Goal: Information Seeking & Learning: Learn about a topic

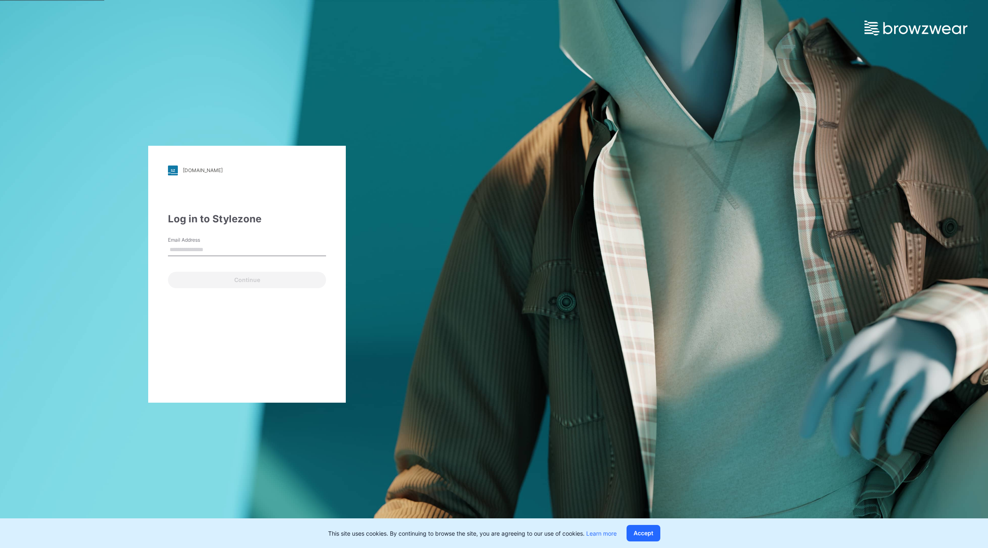
type input "**********"
click at [291, 279] on button "Continue" at bounding box center [247, 280] width 158 height 16
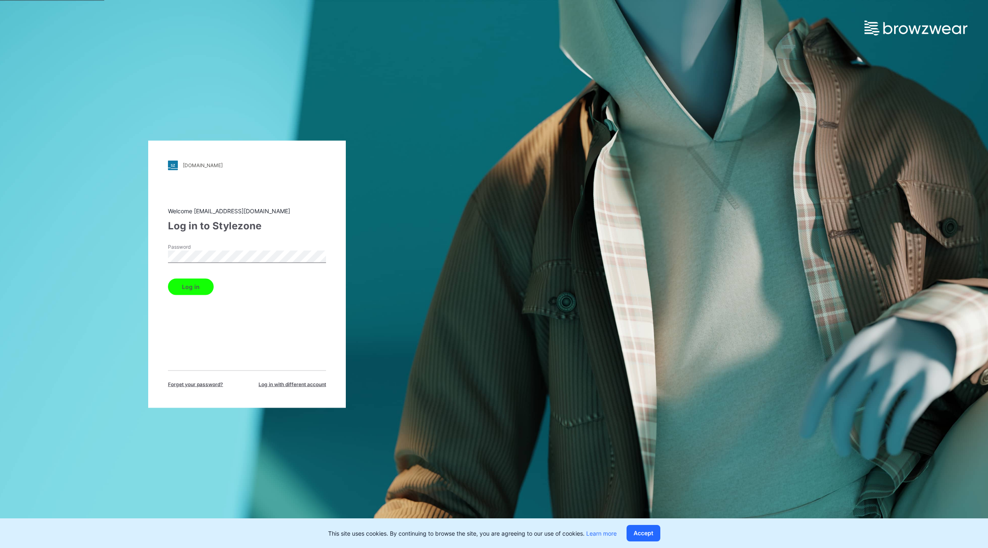
click at [192, 279] on button "Log in" at bounding box center [191, 286] width 46 height 16
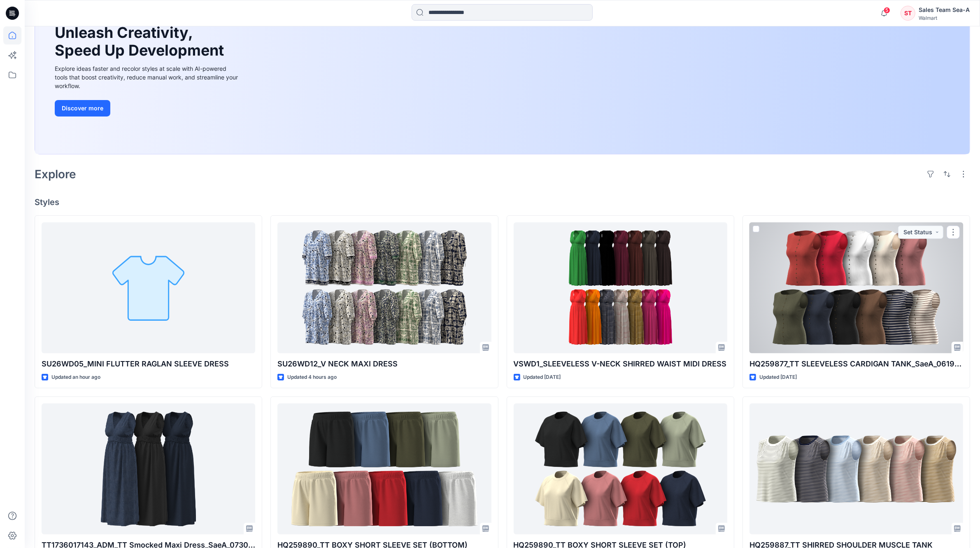
scroll to position [154, 0]
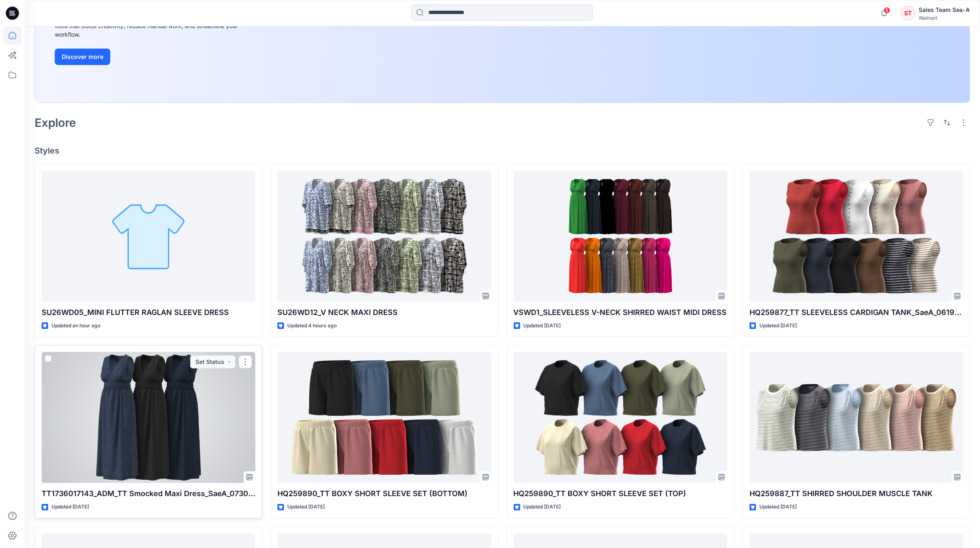
click at [210, 398] on div at bounding box center [149, 417] width 214 height 131
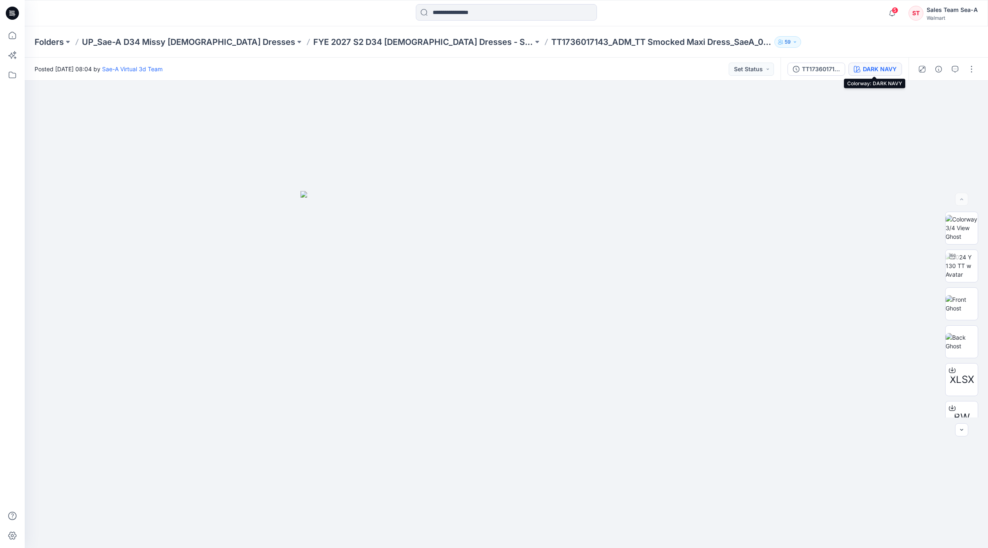
click at [873, 73] on div "DARK NAVY" at bounding box center [880, 69] width 34 height 9
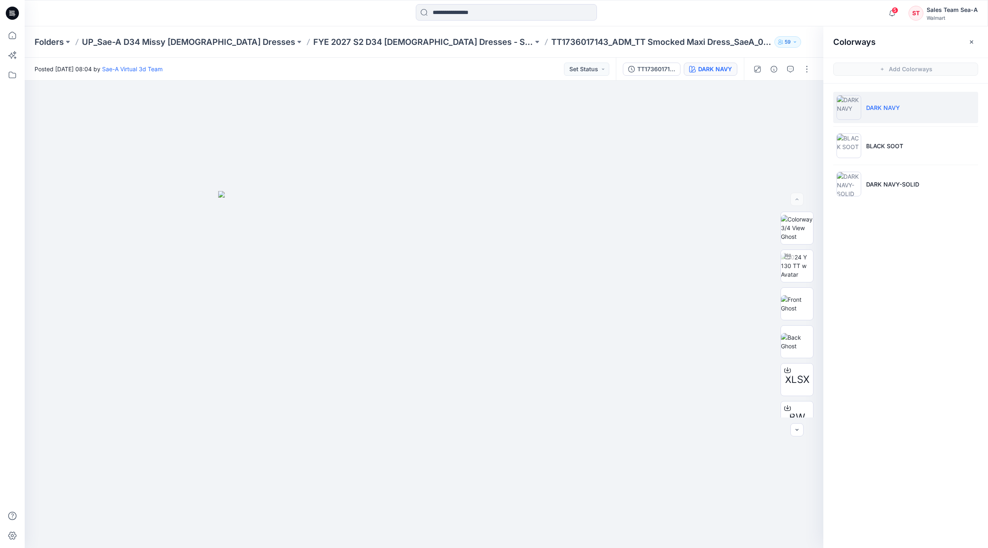
click at [889, 114] on li "DARK NAVY" at bounding box center [905, 107] width 145 height 31
click at [791, 295] on img at bounding box center [797, 303] width 32 height 17
click at [808, 93] on icon "button" at bounding box center [805, 94] width 7 height 7
click at [891, 143] on p "BLACK SOOT" at bounding box center [884, 146] width 37 height 9
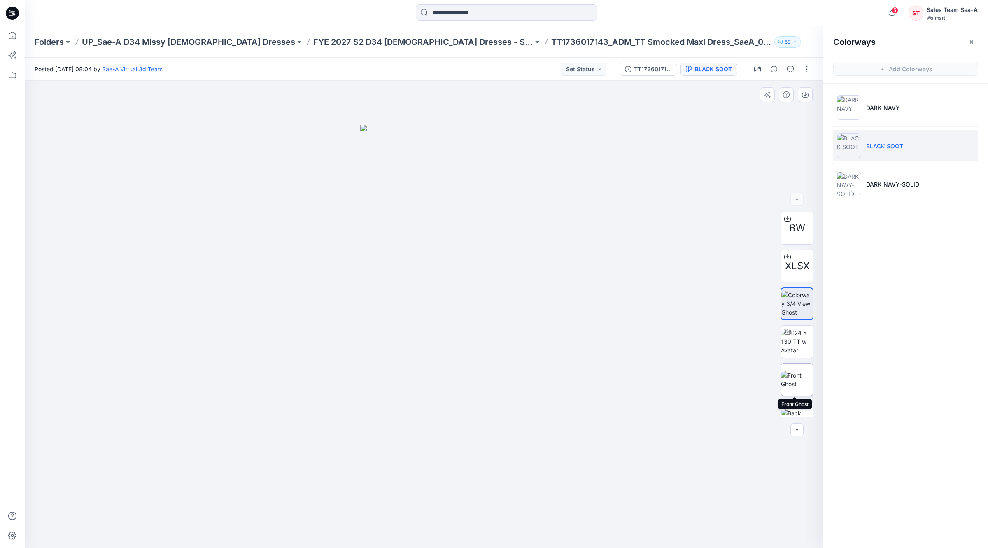
click at [801, 371] on img at bounding box center [797, 379] width 32 height 17
click at [807, 98] on button "button" at bounding box center [805, 94] width 15 height 15
click at [905, 182] on p "DARK NAVY-SOLID" at bounding box center [892, 184] width 53 height 9
click at [798, 375] on img at bounding box center [797, 379] width 32 height 17
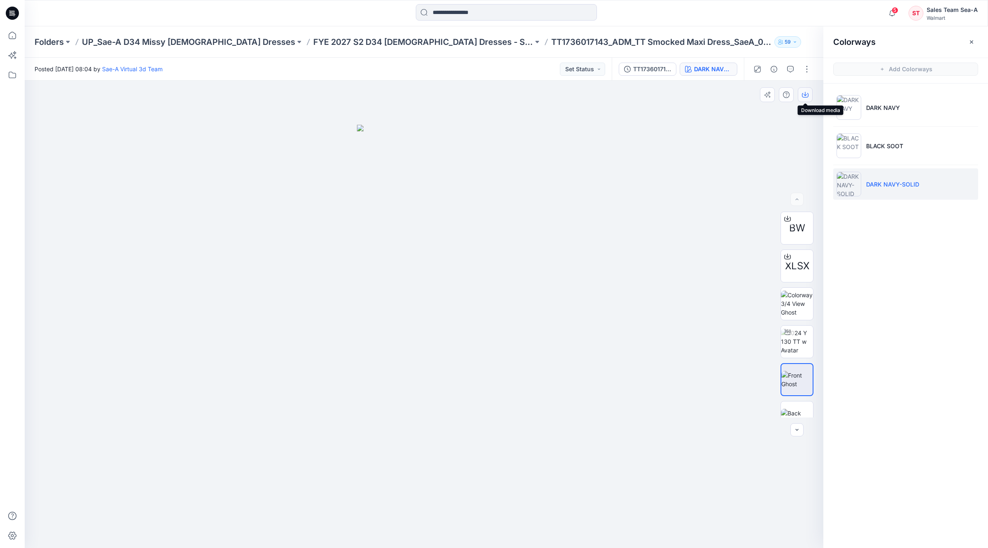
click at [810, 96] on button "button" at bounding box center [805, 94] width 15 height 15
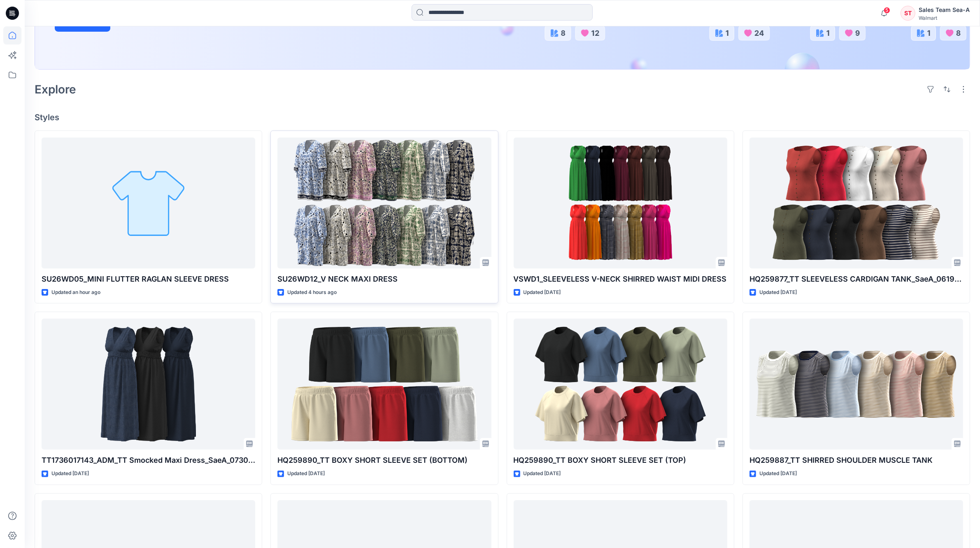
scroll to position [206, 0]
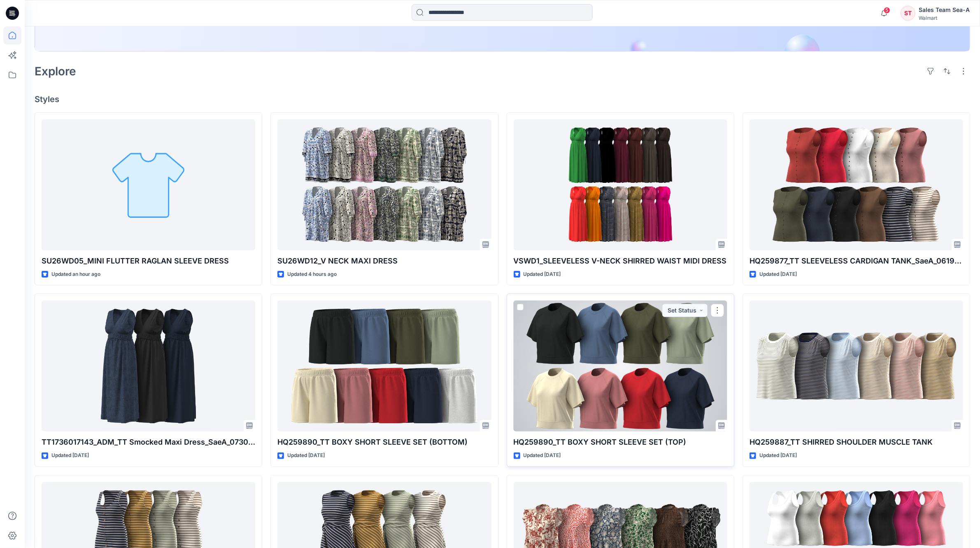
click at [577, 316] on div at bounding box center [621, 366] width 214 height 131
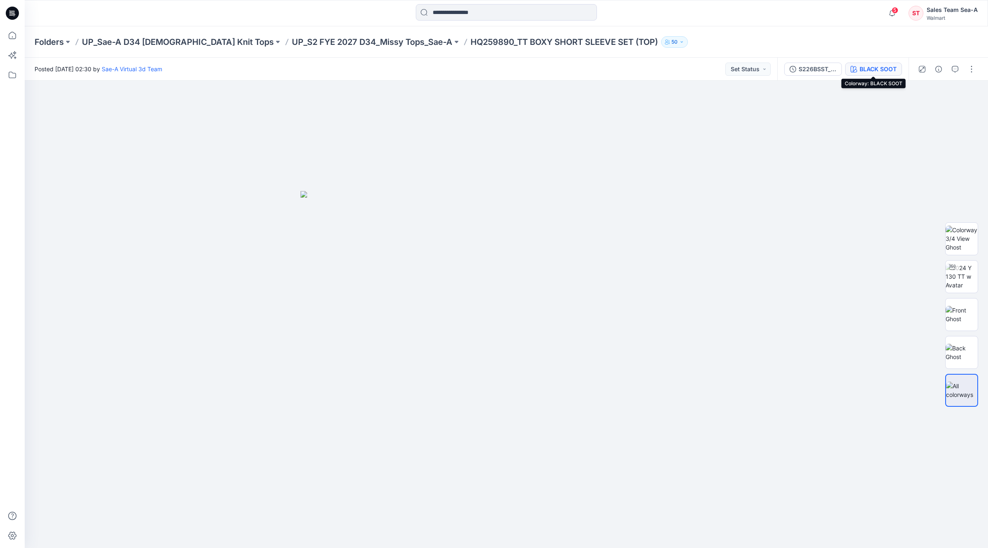
click at [861, 70] on div "BLACK SOOT" at bounding box center [878, 69] width 37 height 9
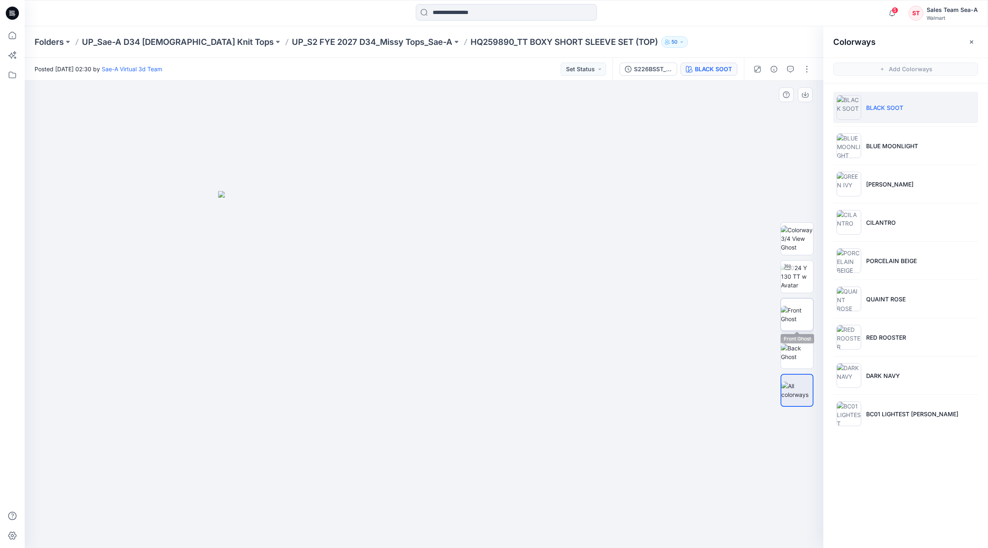
click at [785, 309] on img at bounding box center [797, 314] width 32 height 17
click at [810, 96] on button "button" at bounding box center [805, 94] width 15 height 15
click at [919, 147] on li "BLUE MOONLIGHT" at bounding box center [905, 145] width 145 height 31
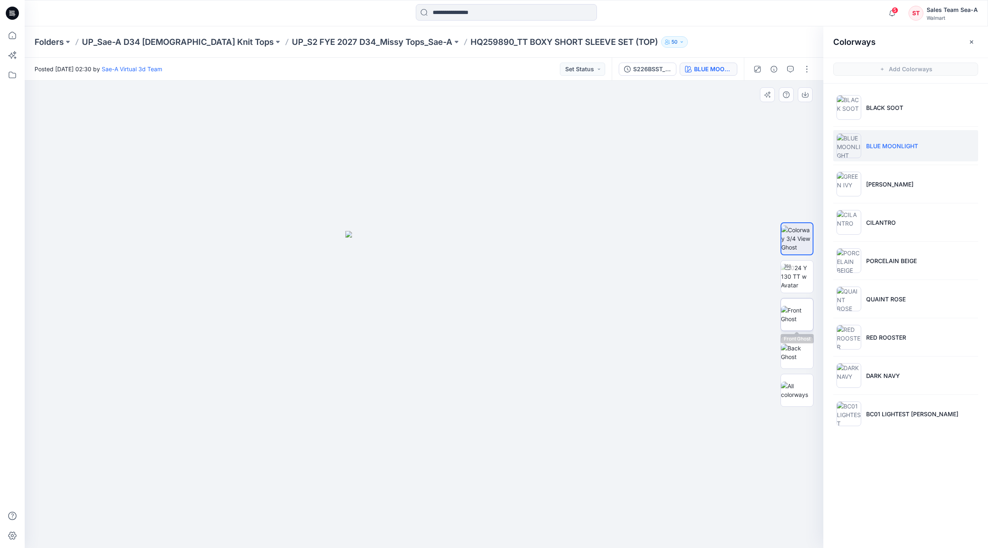
click at [785, 313] on img at bounding box center [797, 314] width 32 height 17
click at [804, 98] on button "button" at bounding box center [805, 94] width 15 height 15
click at [908, 194] on li "[PERSON_NAME]" at bounding box center [905, 183] width 145 height 31
click at [784, 320] on img at bounding box center [797, 314] width 32 height 17
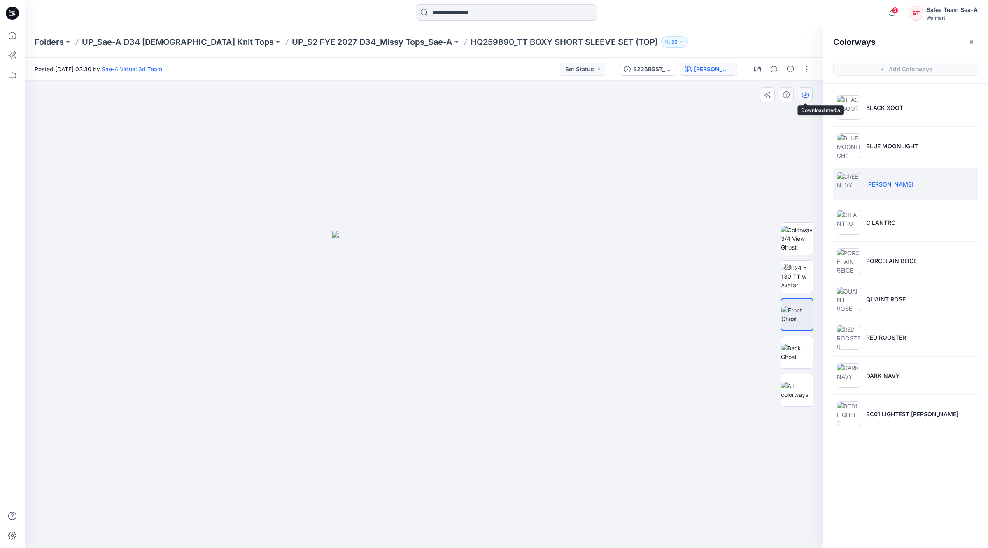
click at [804, 96] on icon "button" at bounding box center [805, 94] width 7 height 7
click at [902, 235] on li "CILANTRO" at bounding box center [905, 222] width 145 height 31
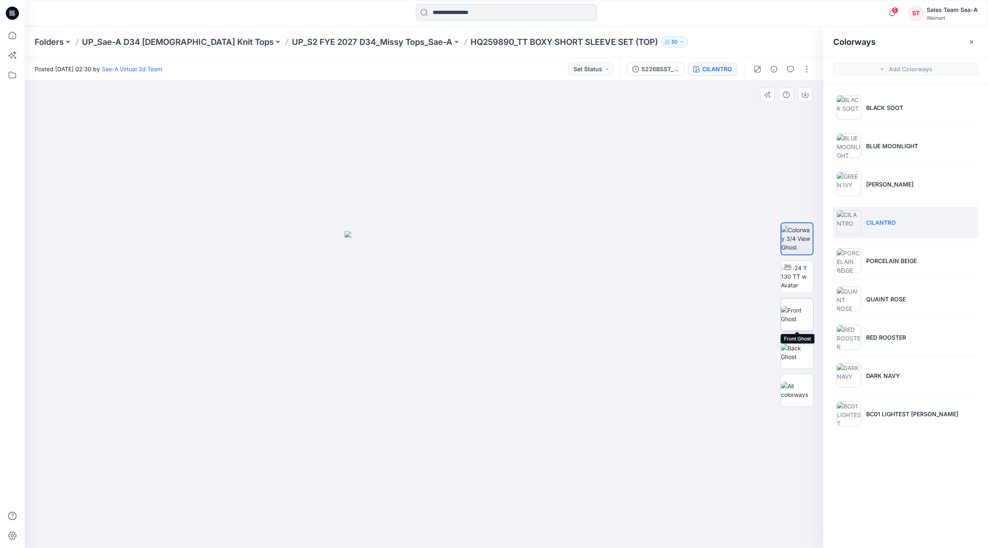
click at [795, 307] on img at bounding box center [797, 314] width 32 height 17
click at [803, 100] on button "button" at bounding box center [805, 94] width 15 height 15
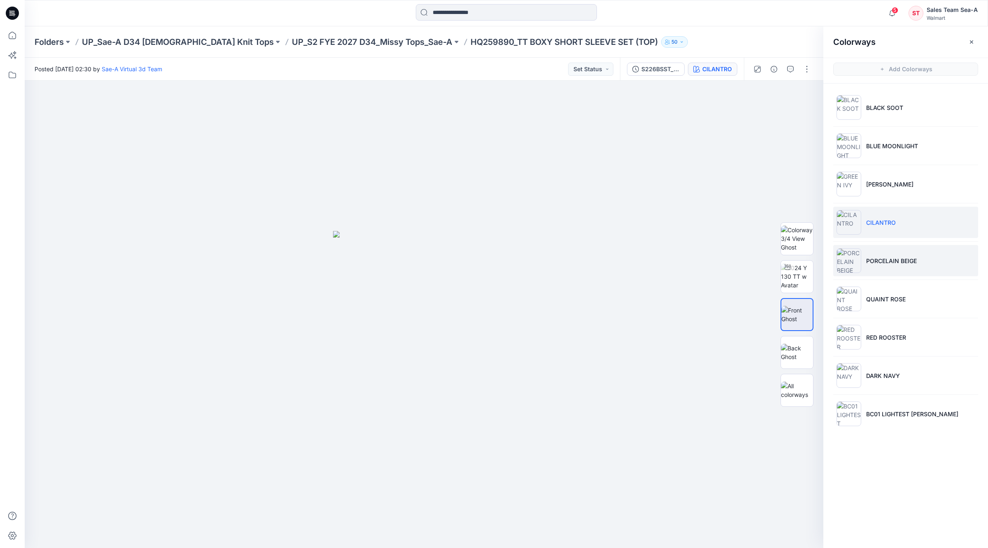
click at [884, 270] on li "PORCELAIN BEIGE" at bounding box center [905, 260] width 145 height 31
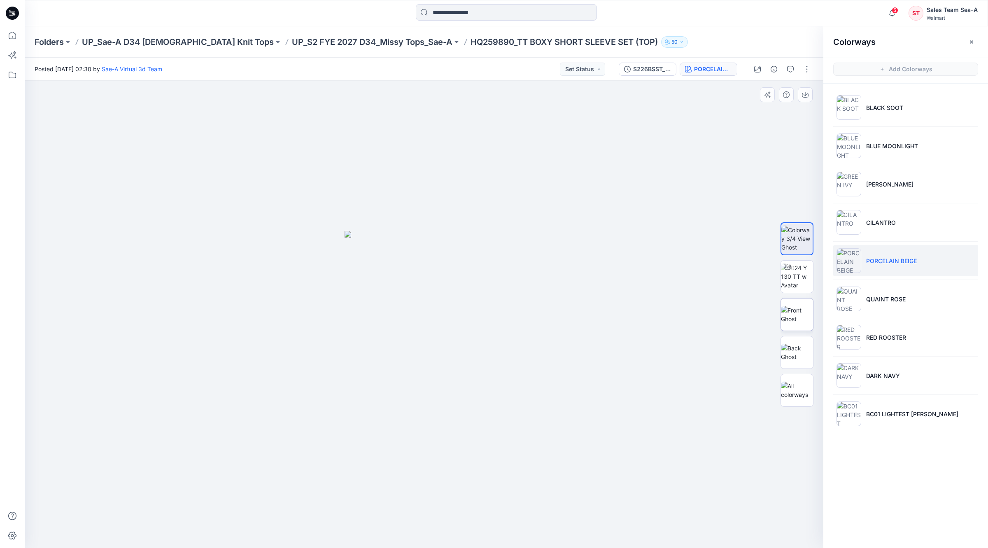
click at [810, 314] on img at bounding box center [797, 314] width 32 height 17
click at [806, 100] on button "button" at bounding box center [805, 94] width 15 height 15
click at [912, 299] on li "QUAINT ROSE" at bounding box center [905, 298] width 145 height 31
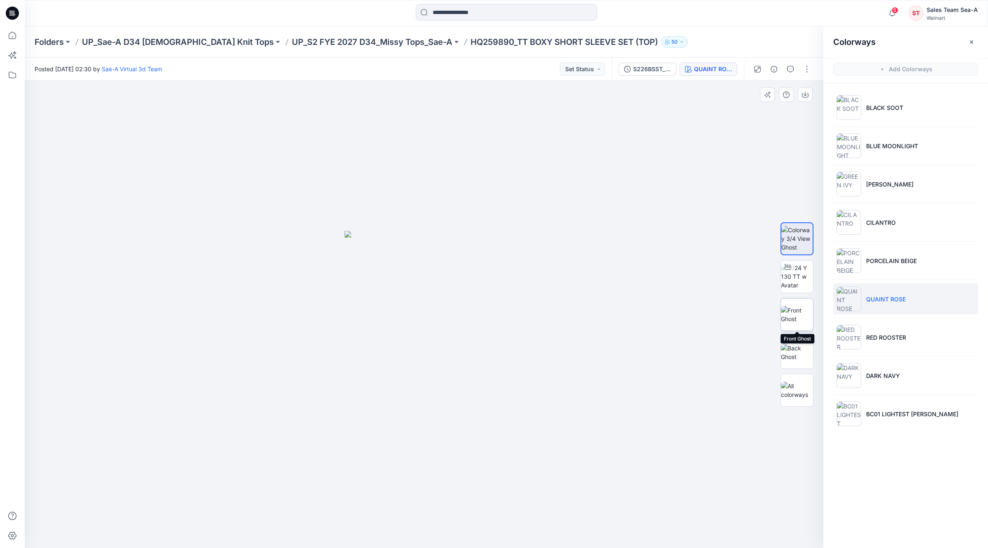
click at [788, 309] on img at bounding box center [797, 314] width 32 height 17
click at [803, 99] on button "button" at bounding box center [805, 94] width 15 height 15
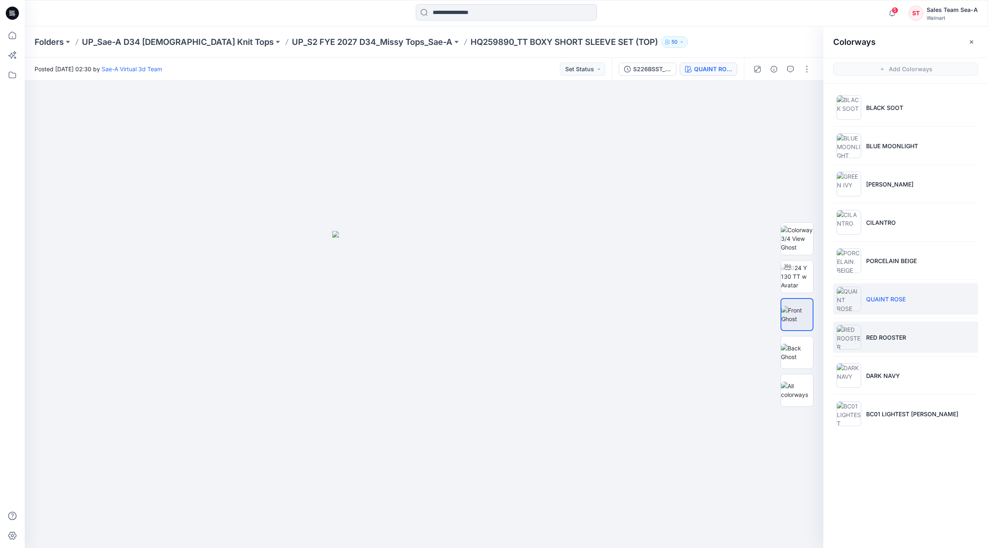
click at [887, 339] on p "RED ROOSTER" at bounding box center [886, 337] width 40 height 9
click at [810, 317] on img at bounding box center [797, 314] width 32 height 17
click at [803, 96] on icon "button" at bounding box center [805, 94] width 7 height 7
click at [891, 371] on p "DARK NAVY" at bounding box center [883, 375] width 34 height 9
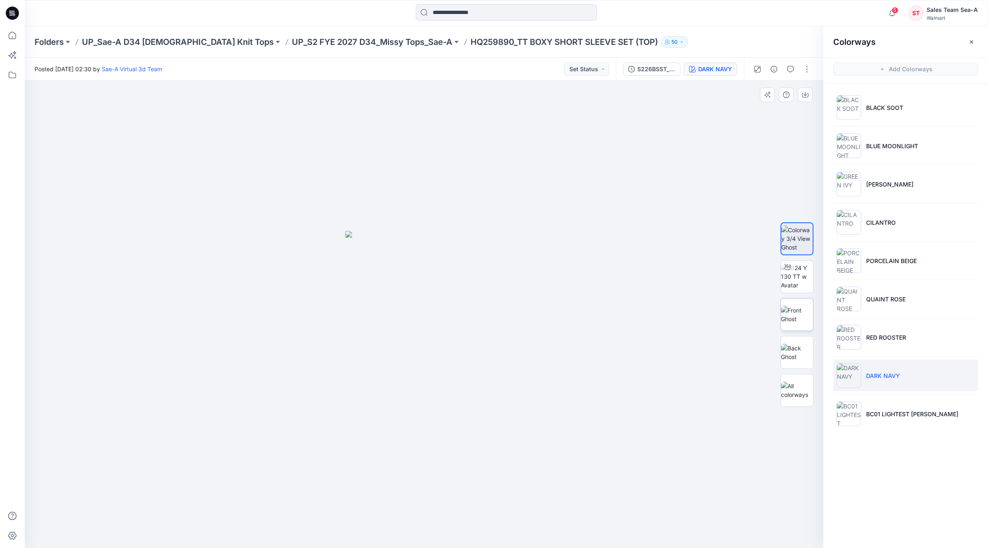
click at [793, 314] on img at bounding box center [797, 314] width 32 height 17
click at [809, 91] on button "button" at bounding box center [805, 94] width 15 height 15
click at [916, 407] on li "BC01 LIGHTEST [PERSON_NAME]" at bounding box center [905, 413] width 145 height 31
click at [800, 323] on img at bounding box center [797, 314] width 32 height 17
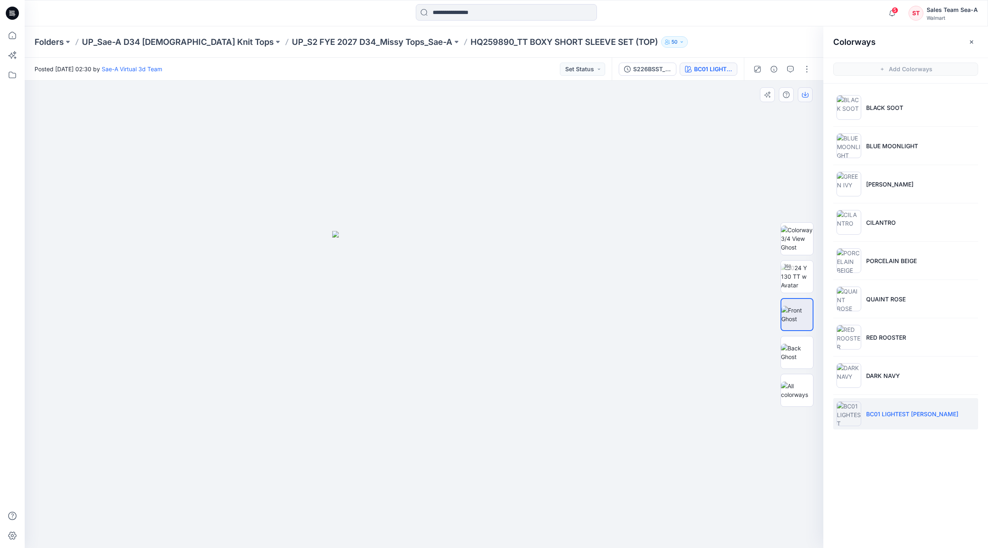
click at [804, 100] on button "button" at bounding box center [805, 94] width 15 height 15
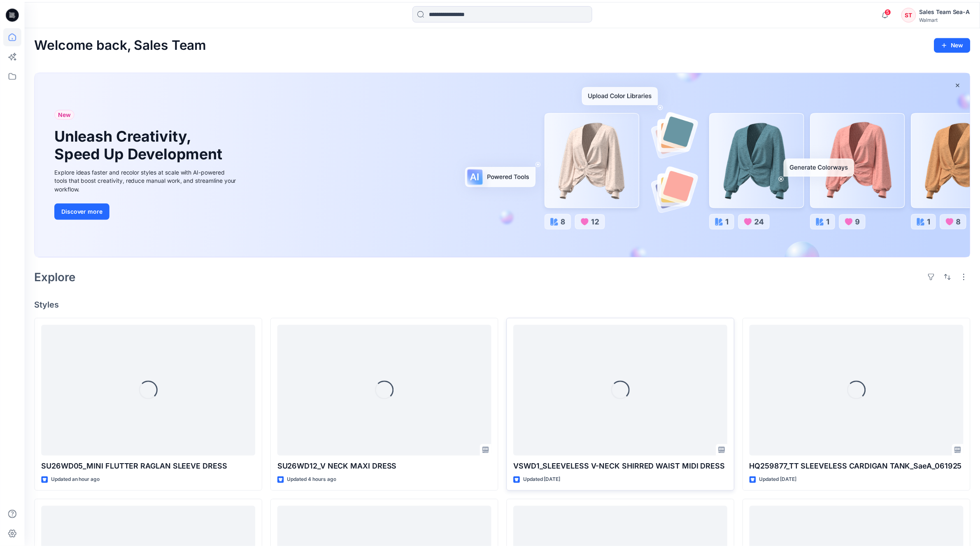
scroll to position [206, 0]
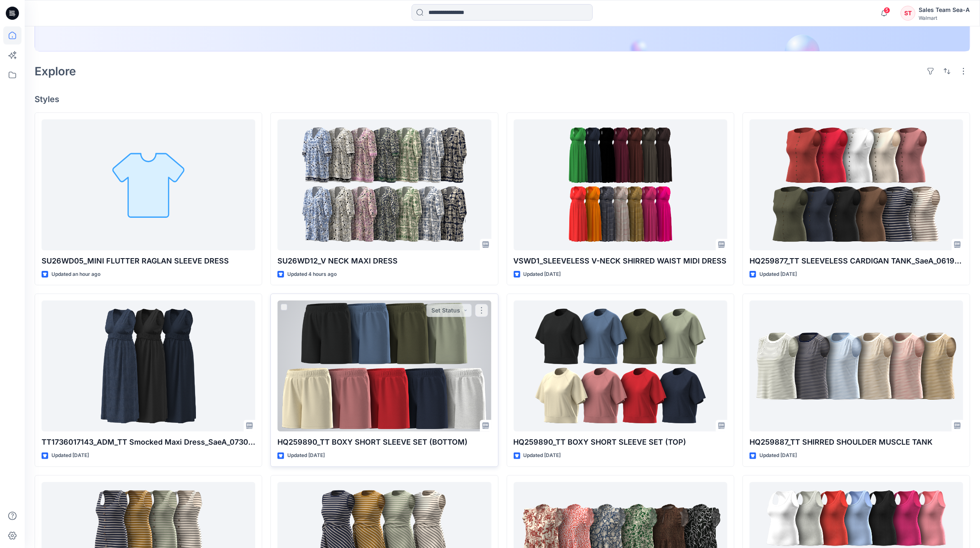
click at [418, 346] on div at bounding box center [385, 366] width 214 height 131
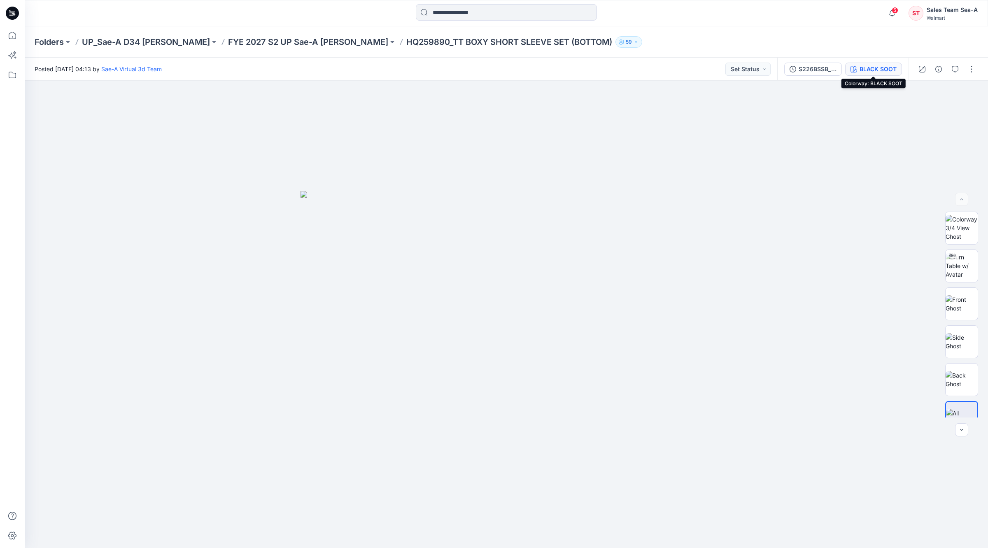
click at [867, 68] on div "BLACK SOOT" at bounding box center [878, 69] width 37 height 9
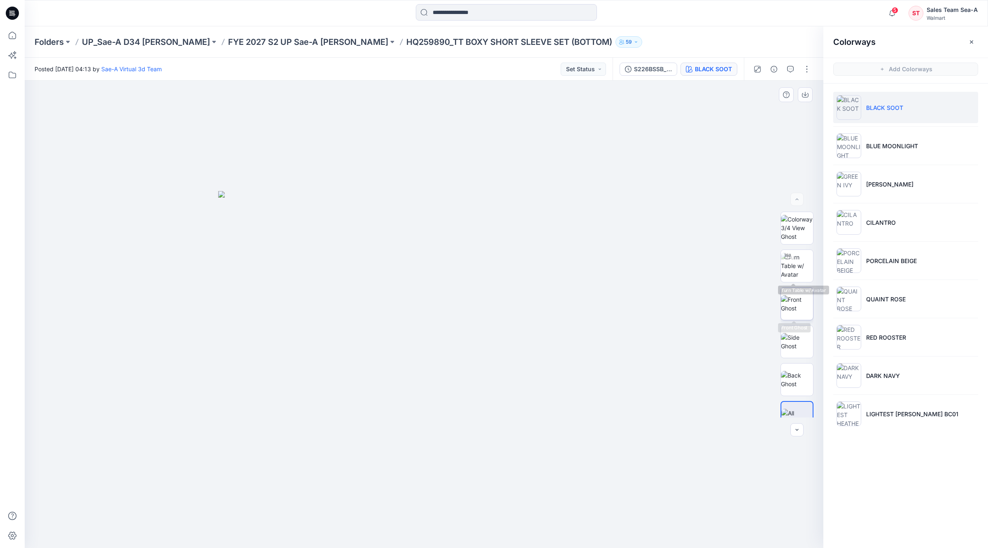
click at [792, 295] on img at bounding box center [797, 303] width 32 height 17
click at [799, 98] on button "button" at bounding box center [805, 94] width 15 height 15
click at [925, 148] on li "BLUE MOONLIGHT" at bounding box center [905, 145] width 145 height 31
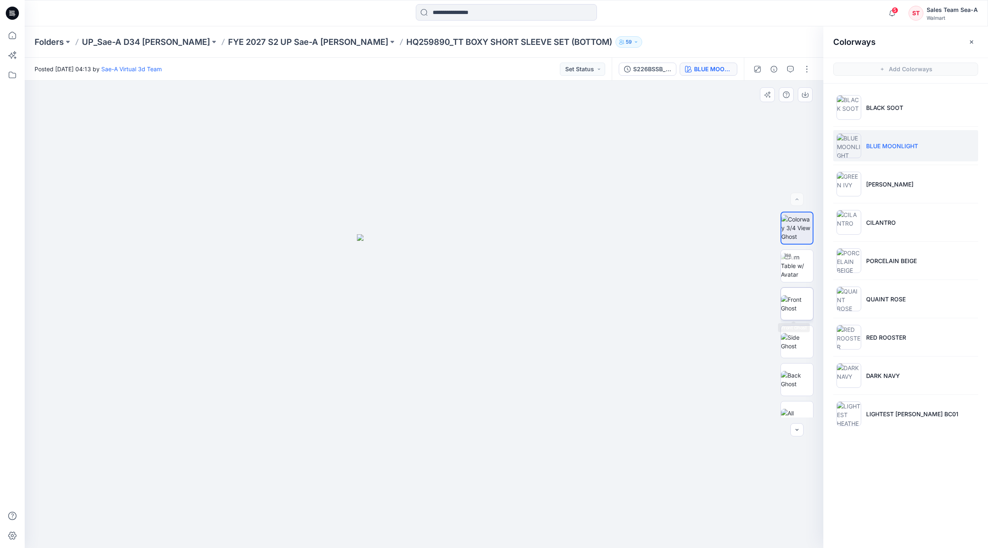
click at [789, 304] on img at bounding box center [797, 303] width 32 height 17
click at [808, 99] on button "button" at bounding box center [805, 94] width 15 height 15
click at [905, 189] on li "[PERSON_NAME]" at bounding box center [905, 183] width 145 height 31
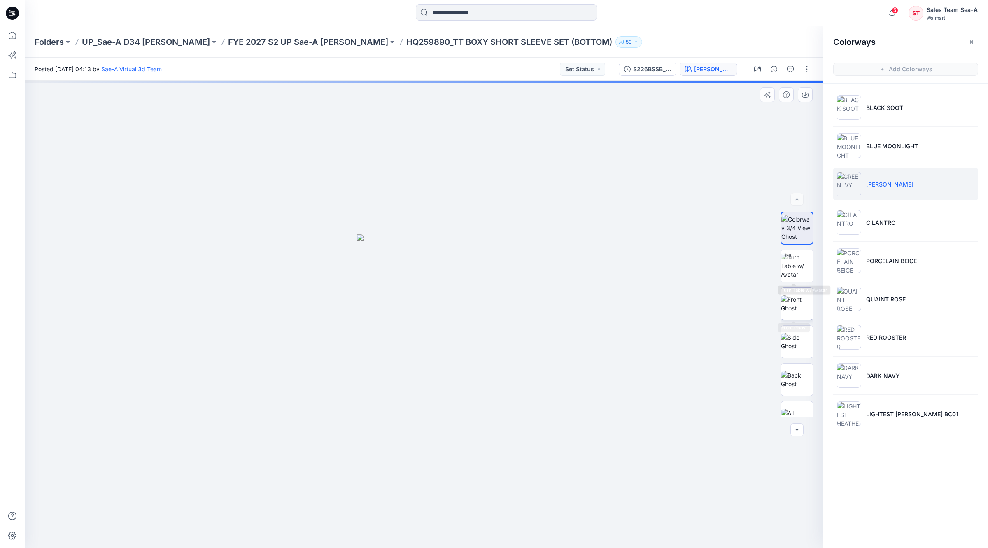
click at [797, 299] on img at bounding box center [797, 303] width 32 height 17
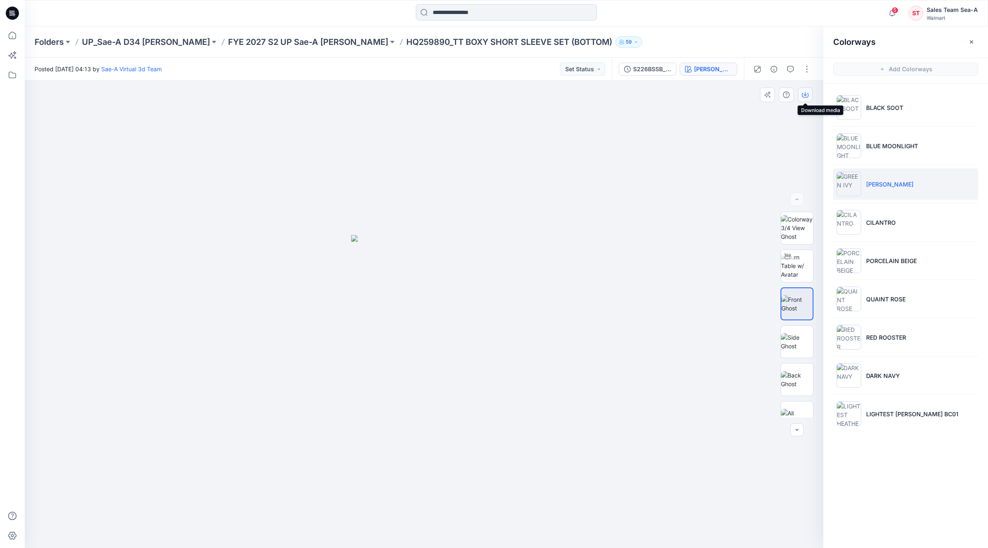
click at [806, 98] on icon "button" at bounding box center [805, 94] width 7 height 7
click at [899, 214] on li "CILANTRO" at bounding box center [905, 222] width 145 height 31
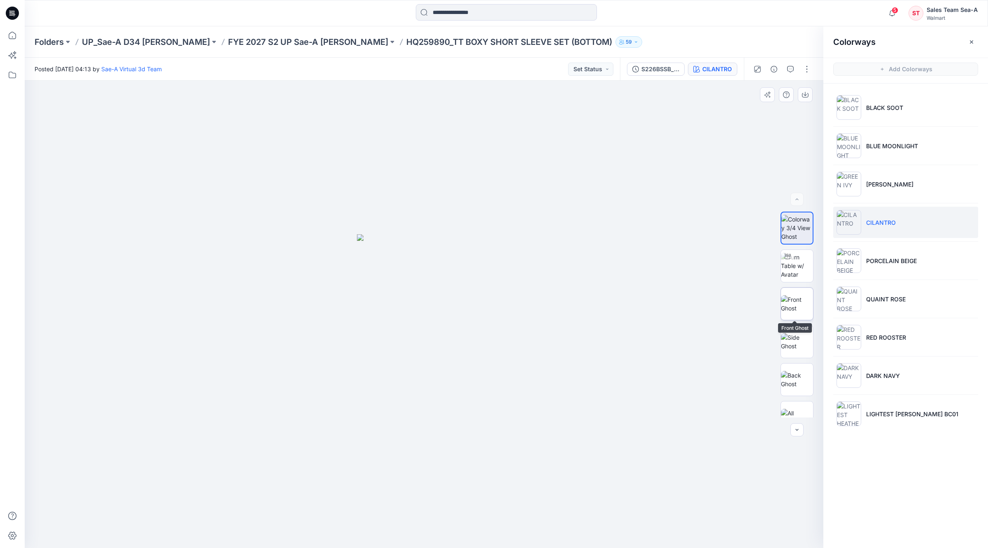
click at [800, 297] on img at bounding box center [797, 303] width 32 height 17
click at [810, 97] on button "button" at bounding box center [805, 94] width 15 height 15
click at [894, 272] on li "PORCELAIN BEIGE" at bounding box center [905, 260] width 145 height 31
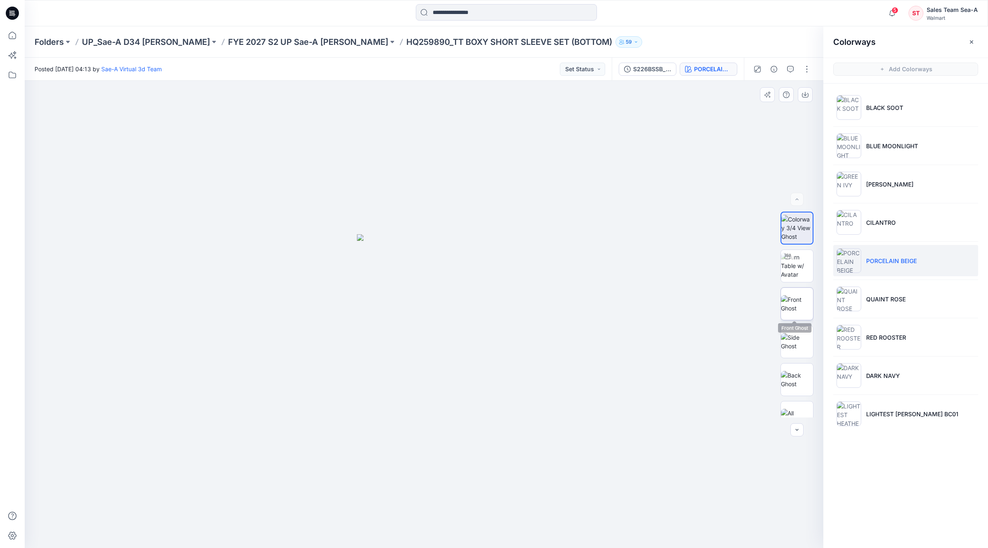
click at [804, 304] on img at bounding box center [797, 303] width 32 height 17
click at [803, 99] on button "button" at bounding box center [805, 94] width 15 height 15
click at [880, 289] on li "QUAINT ROSE" at bounding box center [905, 298] width 145 height 31
click at [803, 303] on img at bounding box center [797, 303] width 32 height 17
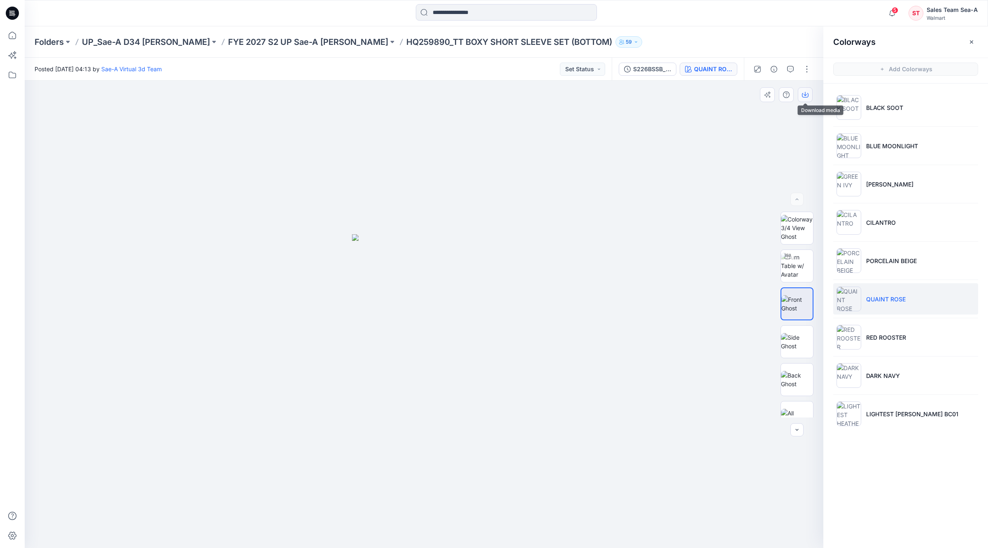
click at [804, 95] on icon "button" at bounding box center [805, 94] width 3 height 4
click at [919, 331] on li "RED ROOSTER" at bounding box center [905, 337] width 145 height 31
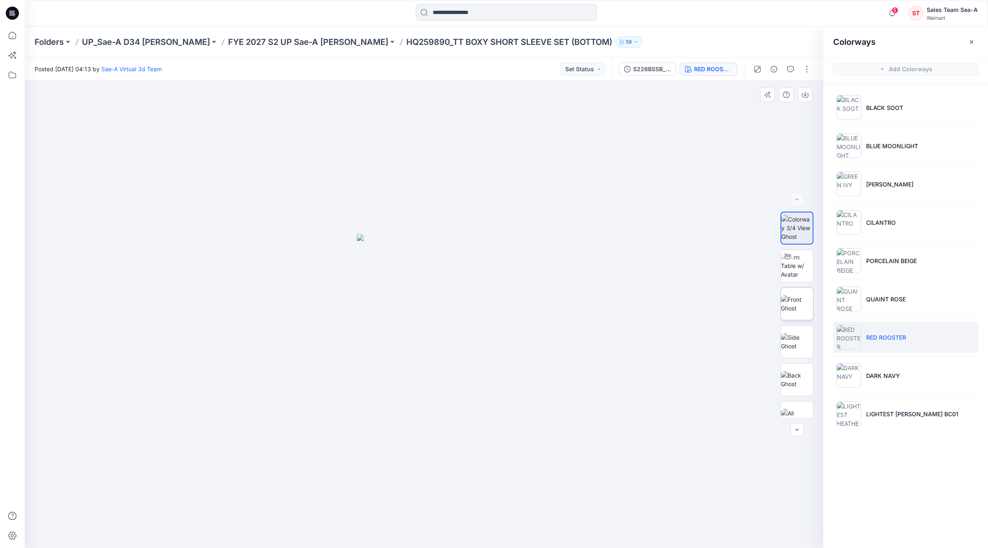
click at [804, 308] on img at bounding box center [797, 303] width 32 height 17
click at [810, 98] on button "button" at bounding box center [805, 94] width 15 height 15
click at [904, 369] on li "DARK NAVY" at bounding box center [905, 375] width 145 height 31
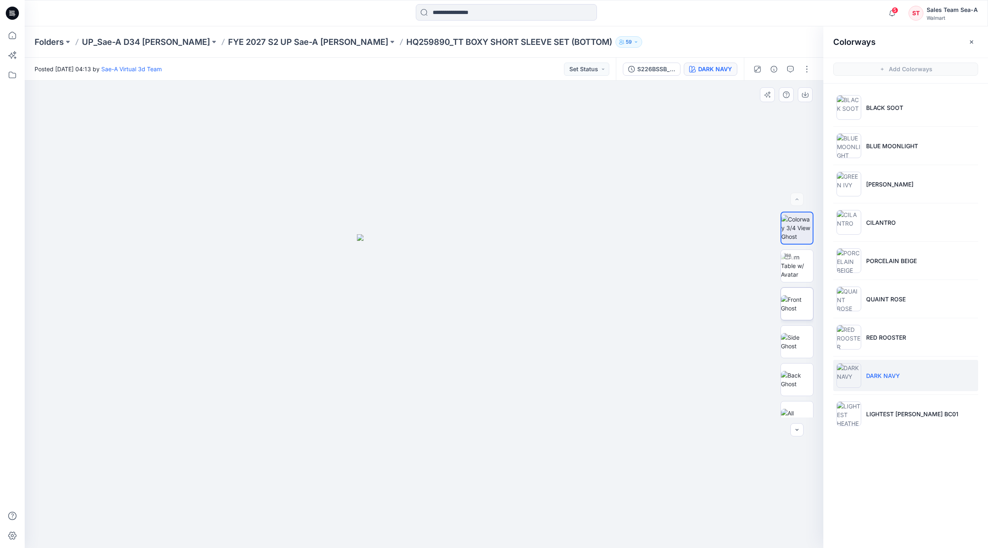
click at [803, 306] on img at bounding box center [797, 303] width 32 height 17
click at [806, 93] on icon "button" at bounding box center [805, 94] width 7 height 7
click at [910, 417] on p "LIGHTEST [PERSON_NAME] BC01" at bounding box center [912, 414] width 92 height 9
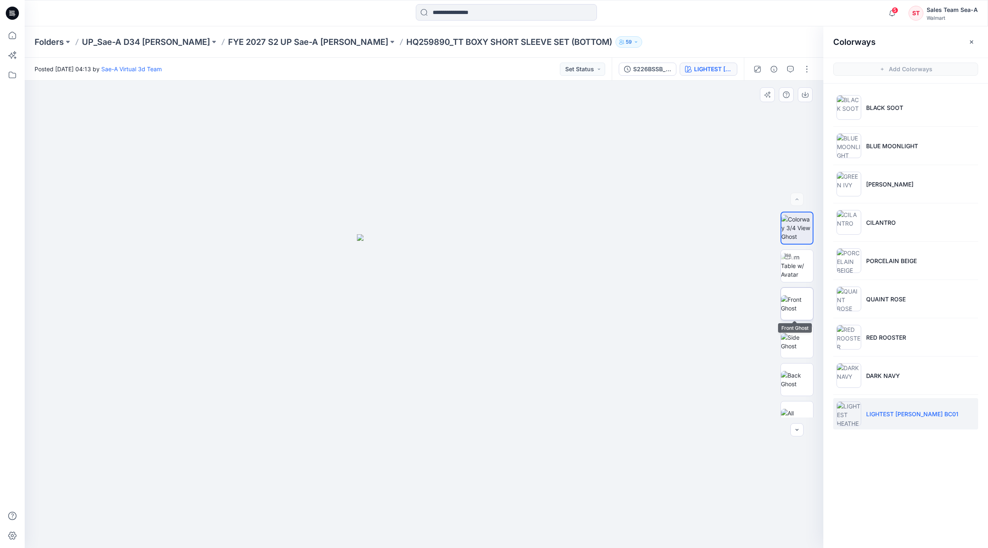
click at [803, 311] on img at bounding box center [797, 303] width 32 height 17
click at [806, 100] on button "button" at bounding box center [805, 94] width 15 height 15
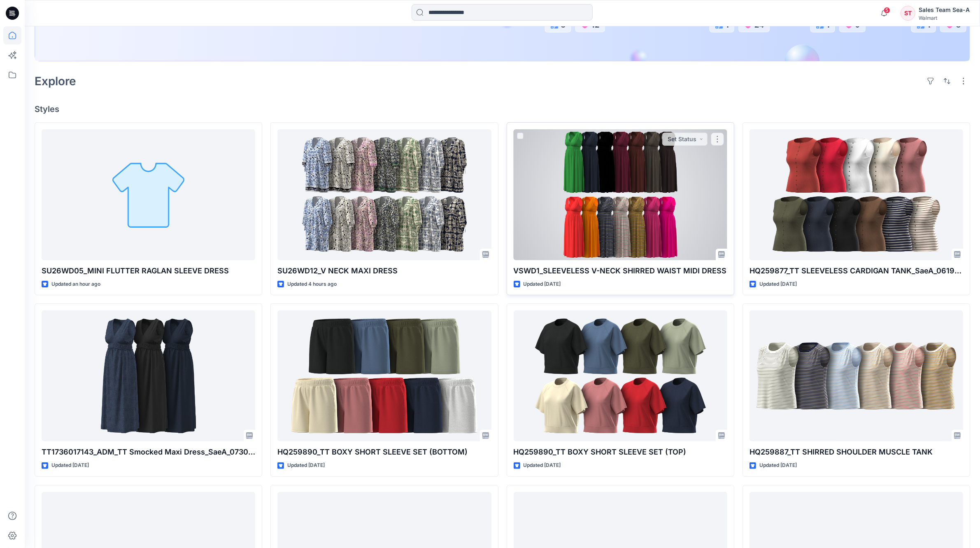
scroll to position [206, 0]
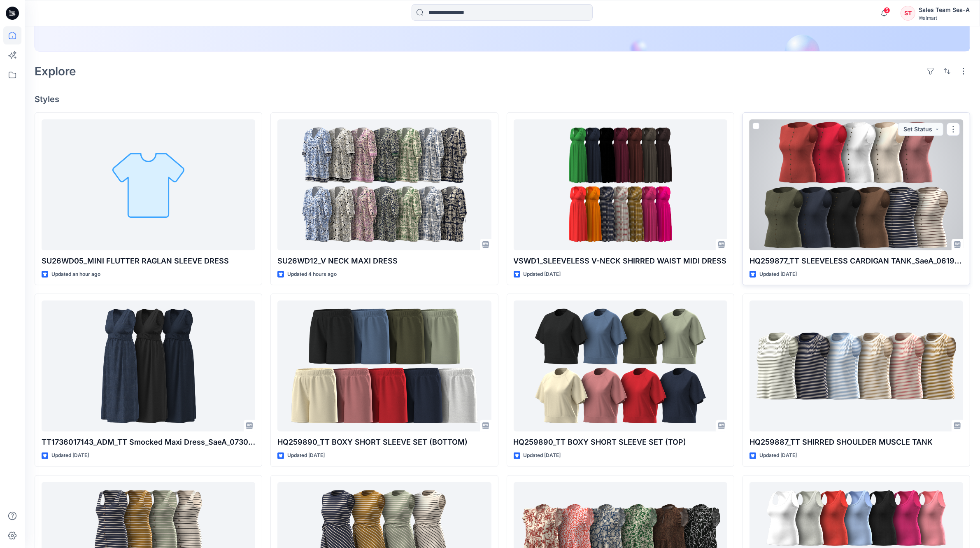
click at [870, 209] on div at bounding box center [857, 184] width 214 height 131
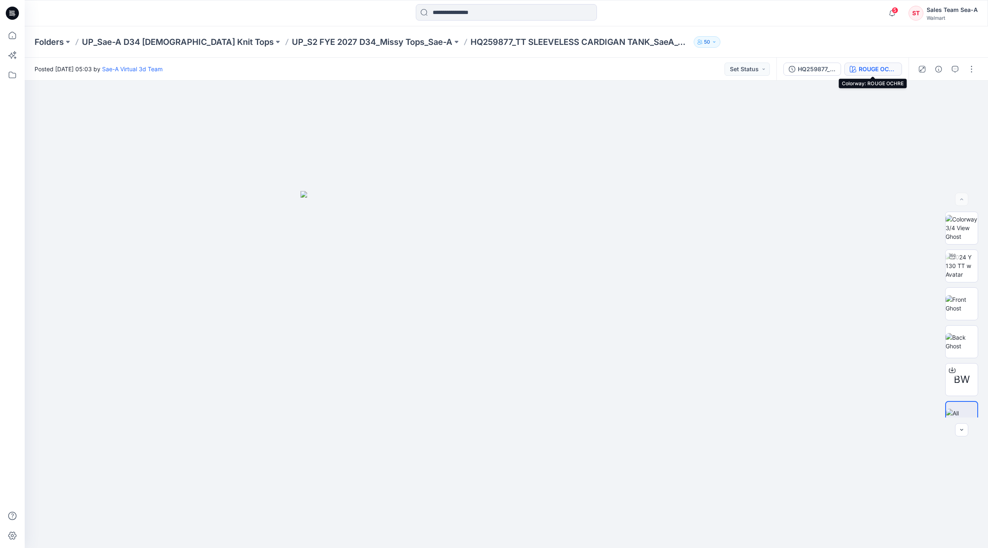
click at [869, 72] on div "ROUGE OCHRE" at bounding box center [878, 69] width 38 height 9
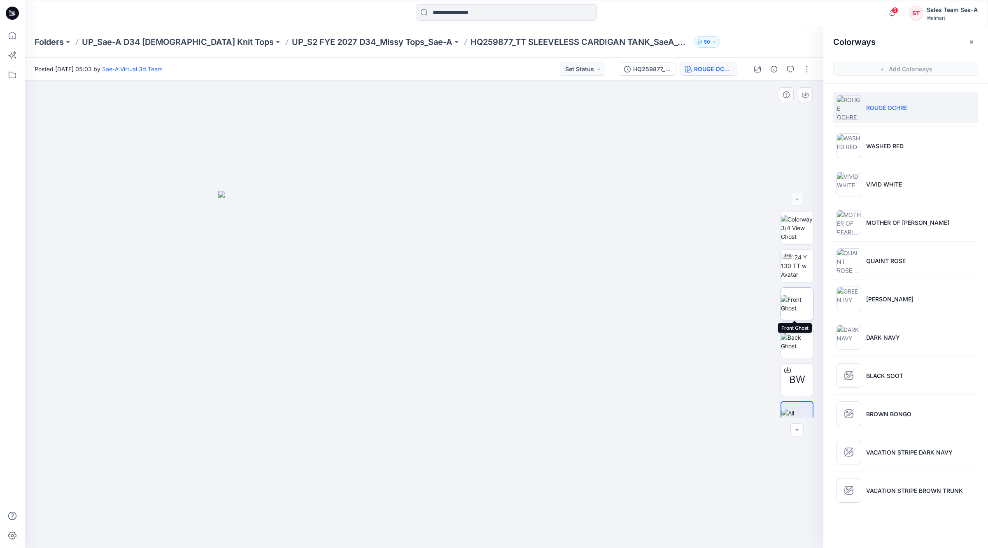
click at [795, 308] on img at bounding box center [797, 303] width 32 height 17
click at [801, 91] on button "button" at bounding box center [805, 94] width 15 height 15
click at [906, 147] on li "WASHED RED" at bounding box center [905, 145] width 145 height 31
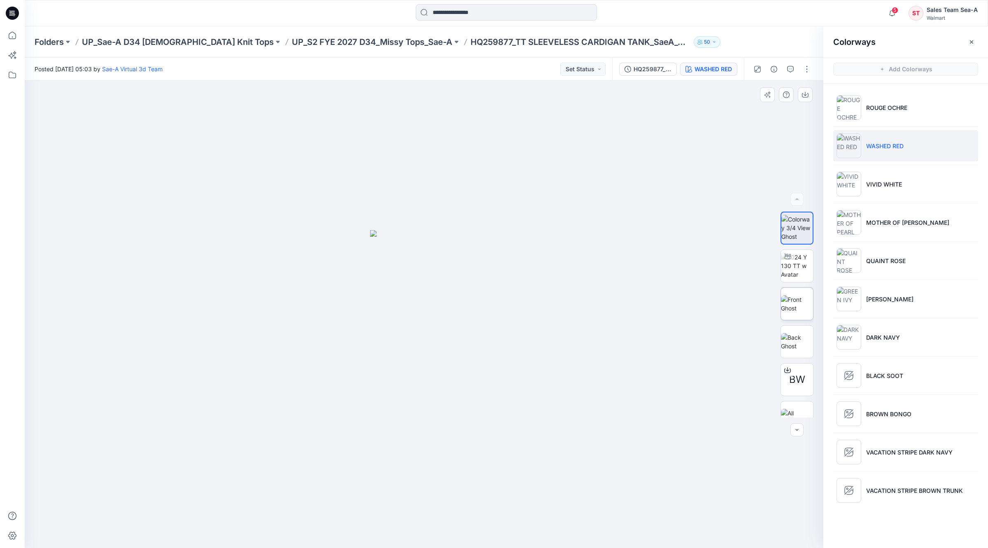
click at [805, 295] on img at bounding box center [797, 303] width 32 height 17
click at [802, 96] on icon "button" at bounding box center [805, 94] width 7 height 7
click at [880, 183] on p "VIVID WHITE" at bounding box center [884, 184] width 36 height 9
click at [795, 303] on img at bounding box center [797, 303] width 32 height 17
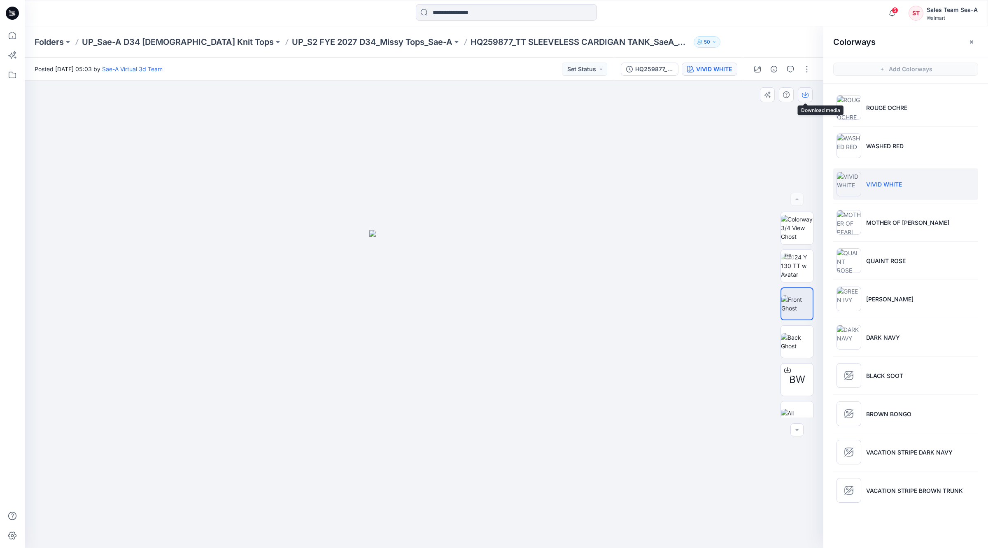
click at [807, 97] on icon "button" at bounding box center [805, 95] width 7 height 5
click at [898, 230] on li "MOTHER OF [PERSON_NAME]" at bounding box center [905, 222] width 145 height 31
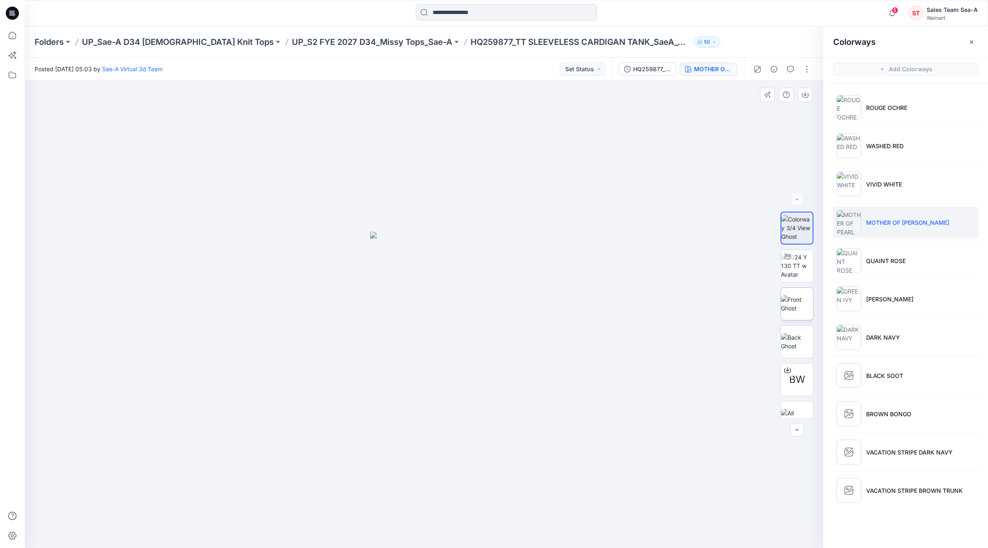
click at [805, 302] on img at bounding box center [797, 303] width 32 height 17
click at [806, 93] on icon "button" at bounding box center [805, 94] width 7 height 7
click at [893, 256] on li "QUAINT ROSE" at bounding box center [905, 260] width 145 height 31
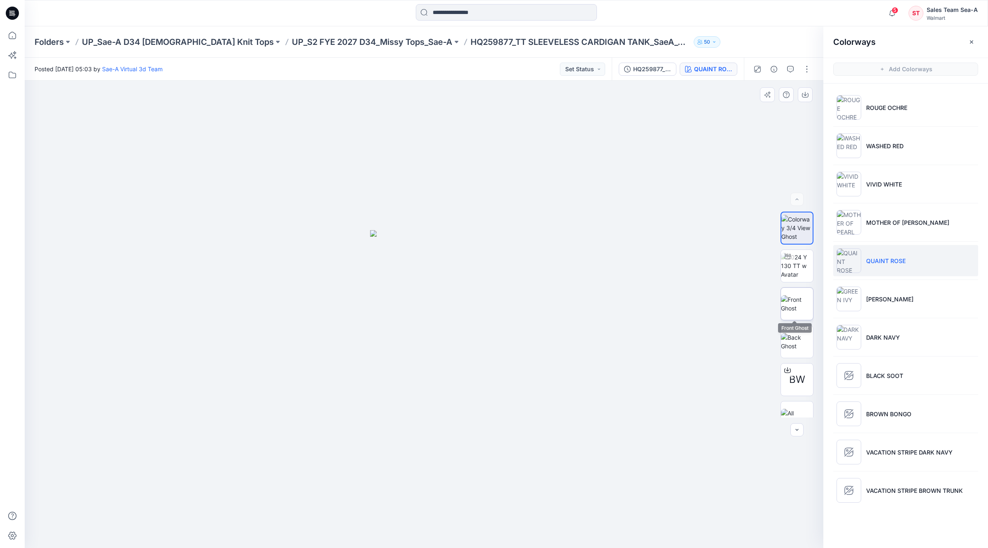
click at [805, 304] on img at bounding box center [797, 303] width 32 height 17
click at [808, 98] on button "button" at bounding box center [805, 94] width 15 height 15
click at [917, 299] on li "[PERSON_NAME]" at bounding box center [905, 298] width 145 height 31
click at [794, 307] on img at bounding box center [797, 303] width 32 height 17
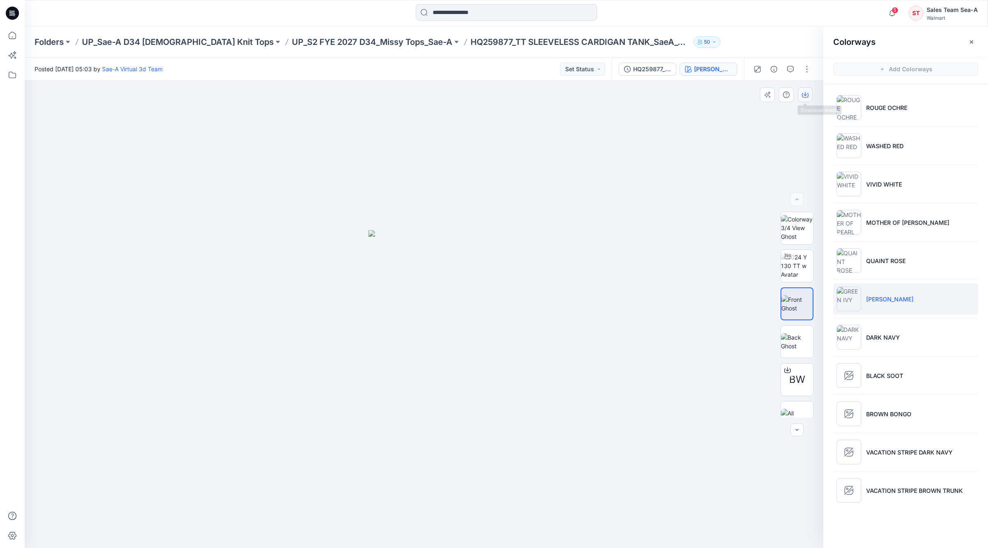
click at [807, 93] on icon "button" at bounding box center [805, 94] width 7 height 7
click at [905, 342] on li "DARK NAVY" at bounding box center [905, 337] width 145 height 31
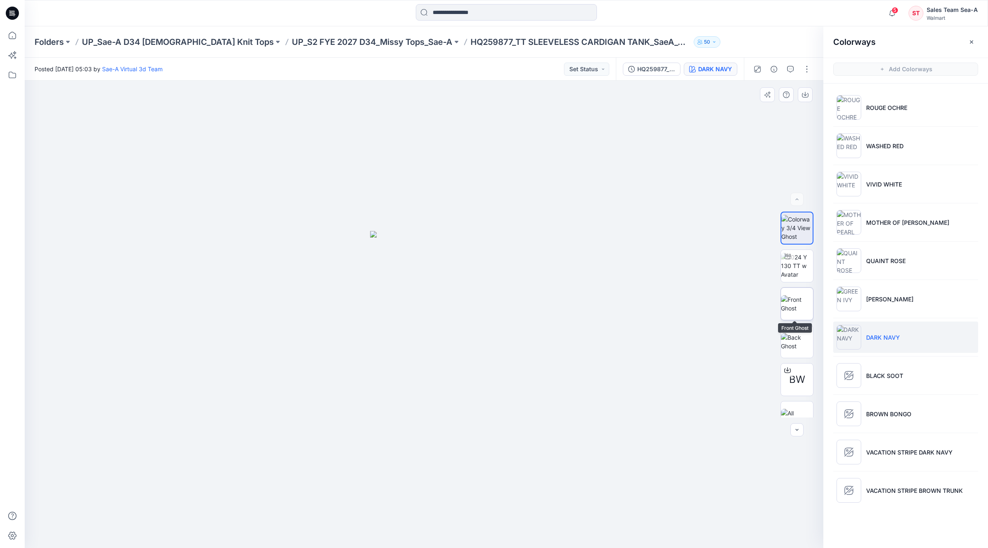
click at [802, 307] on img at bounding box center [797, 303] width 32 height 17
click at [802, 93] on button "button" at bounding box center [805, 94] width 15 height 15
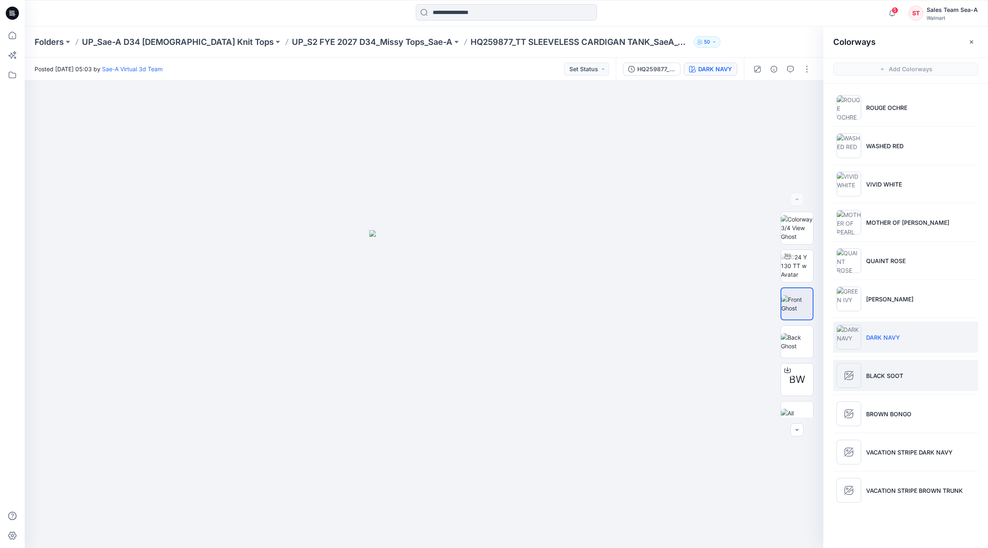
click at [915, 372] on li "BLACK SOOT" at bounding box center [905, 375] width 145 height 31
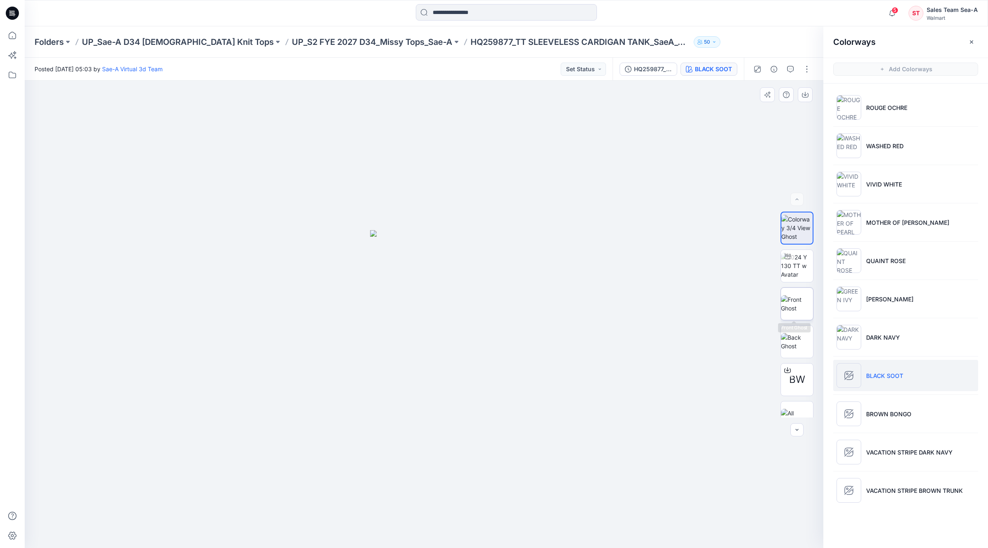
click at [798, 313] on img at bounding box center [797, 303] width 32 height 17
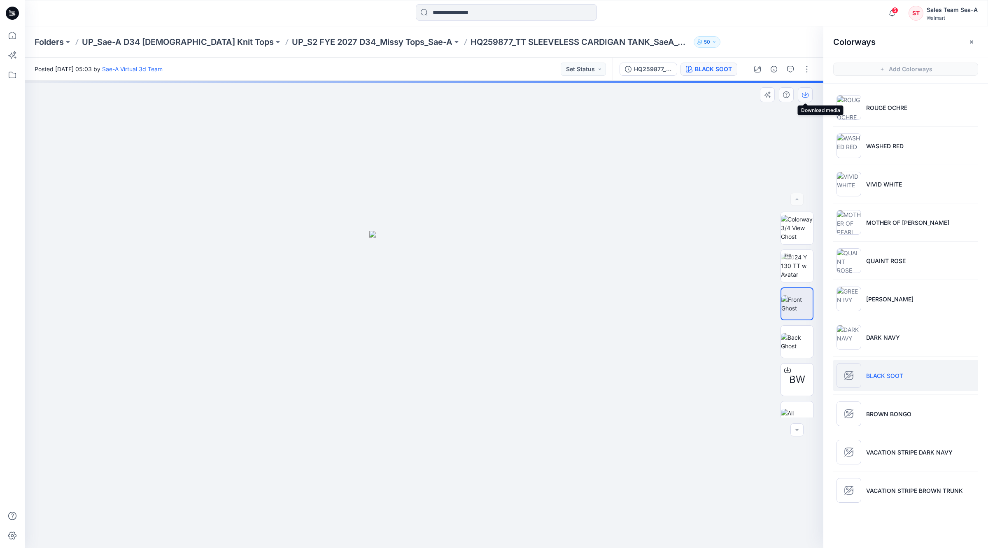
click at [810, 92] on button "button" at bounding box center [805, 94] width 15 height 15
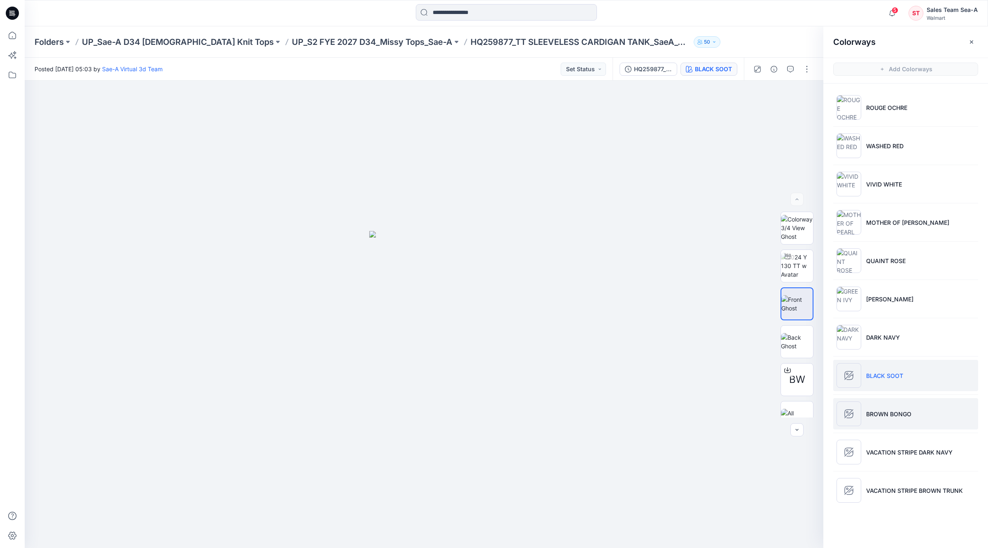
click at [919, 406] on li "BROWN BONGO" at bounding box center [905, 413] width 145 height 31
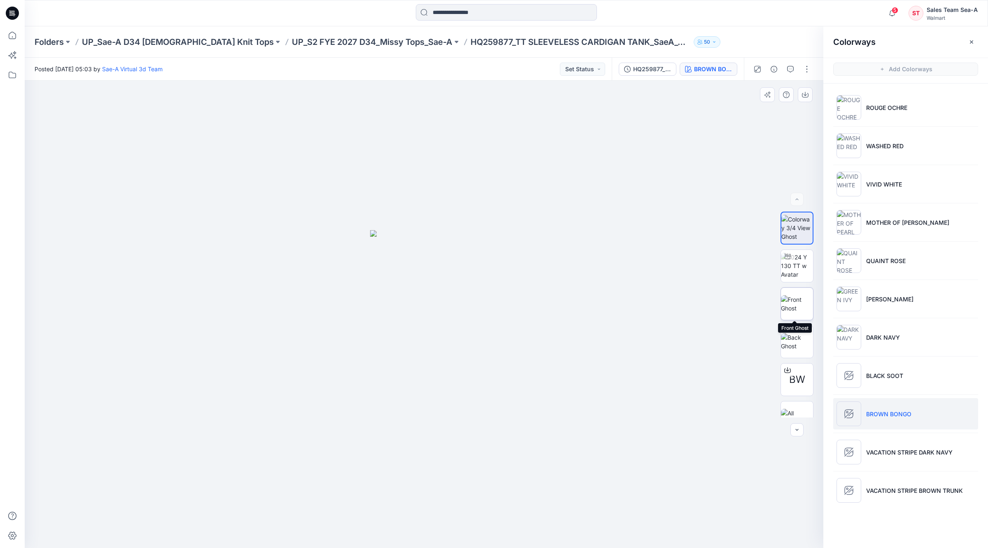
click at [801, 303] on img at bounding box center [797, 303] width 32 height 17
drag, startPoint x: 808, startPoint y: 96, endPoint x: 811, endPoint y: 100, distance: 4.7
click at [808, 97] on icon "button" at bounding box center [805, 94] width 7 height 7
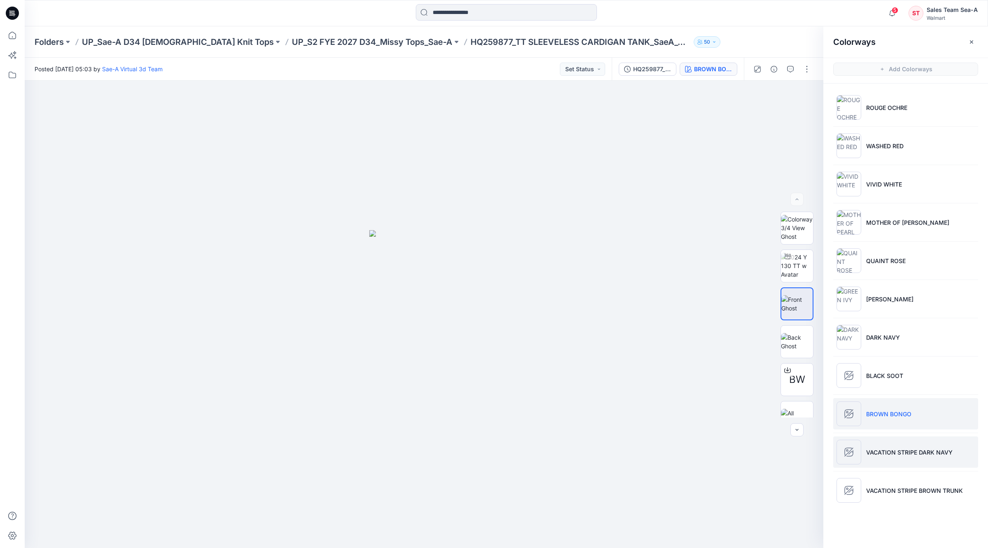
click at [922, 448] on p "VACATION STRIPE DARK NAVY" at bounding box center [909, 452] width 86 height 9
click at [787, 301] on img at bounding box center [797, 303] width 32 height 17
click at [805, 95] on icon "button" at bounding box center [805, 94] width 3 height 4
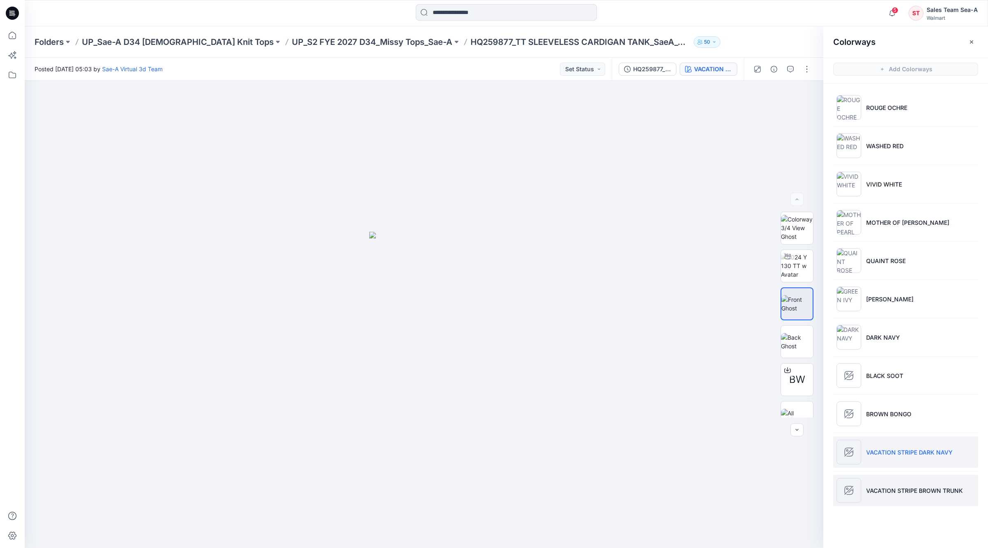
click at [917, 491] on p "VACATION STRIPE BROWN TRUNK" at bounding box center [914, 490] width 97 height 9
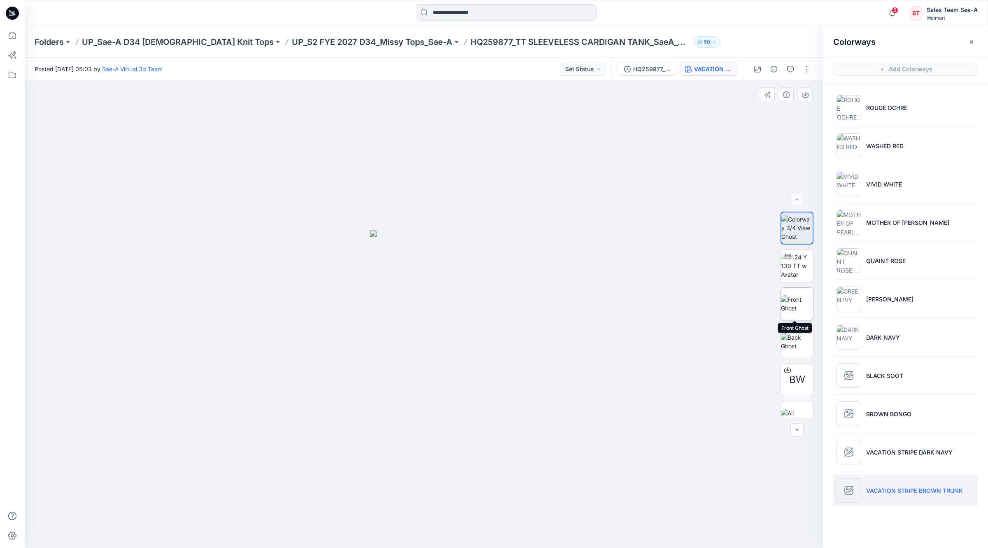
click at [802, 302] on img at bounding box center [797, 303] width 32 height 17
click at [803, 99] on button "button" at bounding box center [805, 94] width 15 height 15
